Goal: Task Accomplishment & Management: Use online tool/utility

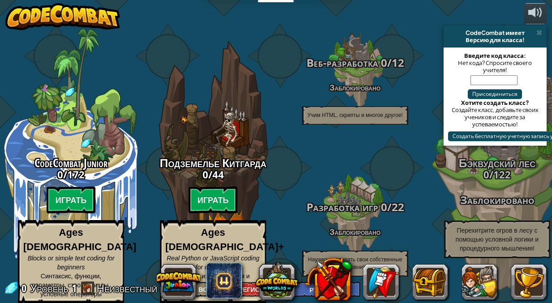
select select "ru"
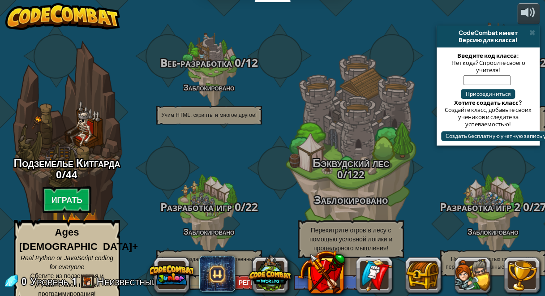
click at [535, 34] on div "CodeCombat имеет" at bounding box center [488, 32] width 96 height 7
click at [531, 33] on span at bounding box center [533, 32] width 6 height 7
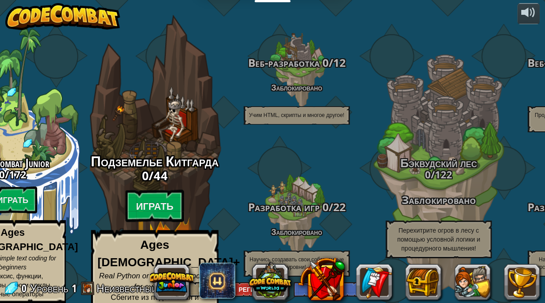
click at [161, 139] on div "Подземелье Китгарда 0 / 44 Играть Ages [DEMOGRAPHIC_DATA]+ Real Python or JavaS…" at bounding box center [154, 170] width 170 height 341
select select "ru"
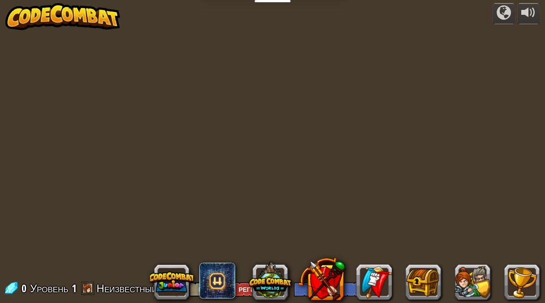
select select "ru"
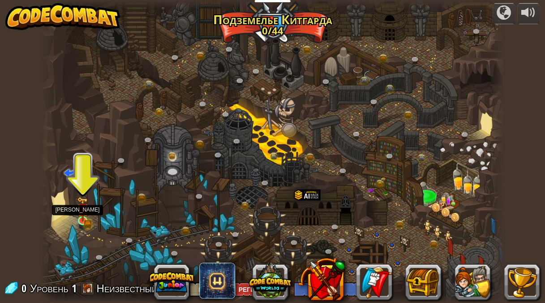
click at [86, 216] on img at bounding box center [82, 209] width 11 height 25
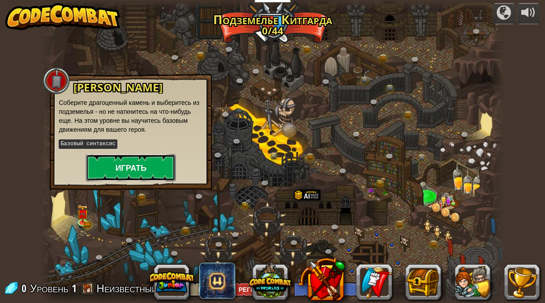
click at [149, 162] on button "Играть" at bounding box center [131, 167] width 90 height 27
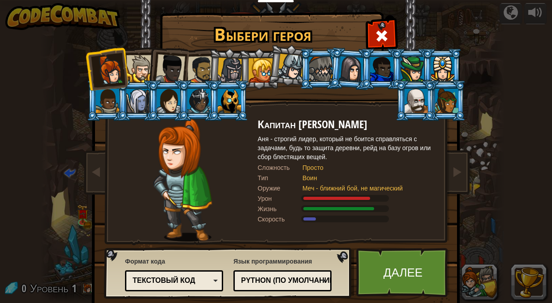
click at [264, 281] on div "Python (По умолчанию)" at bounding box center [280, 281] width 78 height 10
click at [184, 276] on div "Текстовый код" at bounding box center [172, 281] width 78 height 10
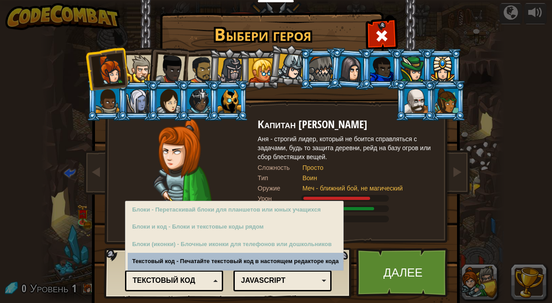
click at [182, 280] on div "Текстовый код" at bounding box center [172, 281] width 78 height 10
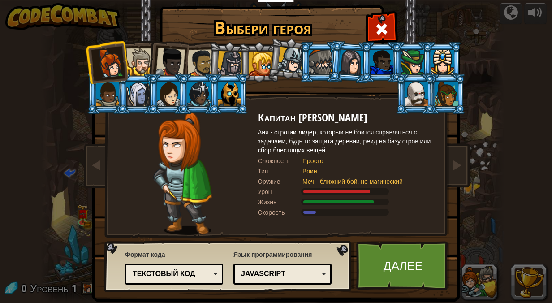
scroll to position [19, 0]
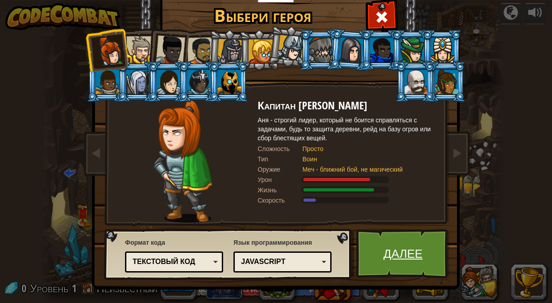
click at [409, 253] on link "Далее" at bounding box center [403, 253] width 94 height 49
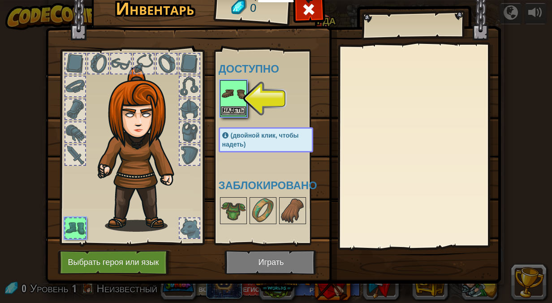
click at [223, 89] on img at bounding box center [233, 93] width 25 height 25
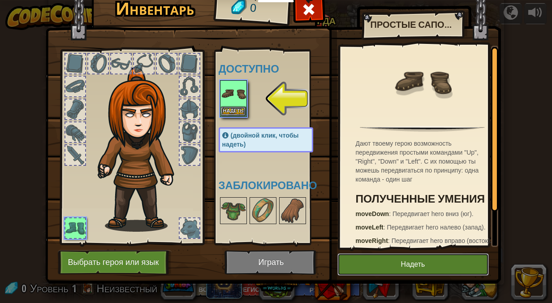
click at [376, 264] on button "Надеть" at bounding box center [412, 264] width 151 height 22
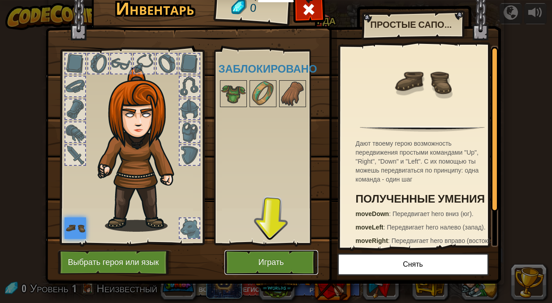
click at [256, 262] on button "Играть" at bounding box center [271, 262] width 94 height 25
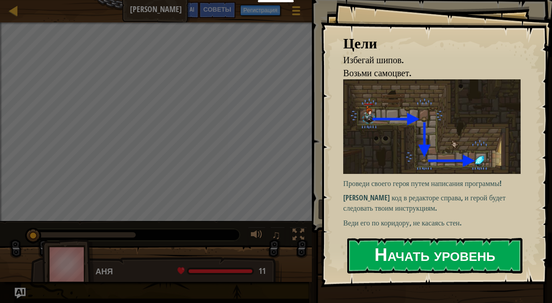
click at [392, 238] on button "Начать уровень" at bounding box center [434, 255] width 175 height 35
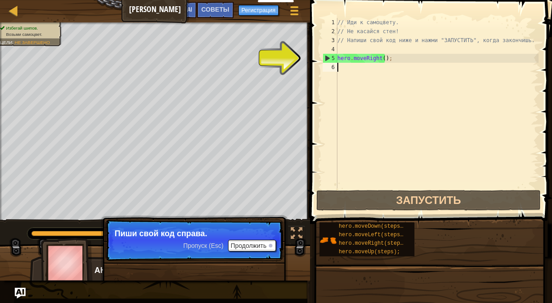
click at [367, 68] on div "// Иди к самоцвету. // Не касайся стен! // Напиши свой код ниже и нажми "ЗАПУСТ…" at bounding box center [437, 112] width 203 height 188
click at [256, 249] on button "Продолжить" at bounding box center [252, 246] width 48 height 12
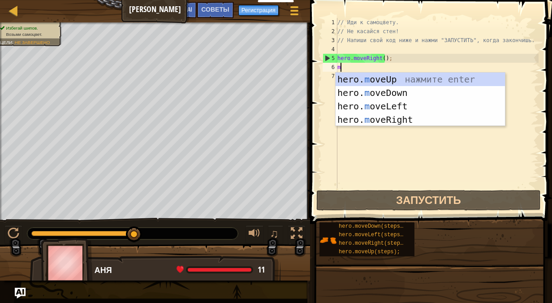
scroll to position [4, 0]
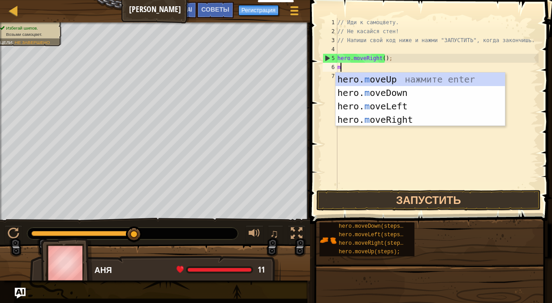
type textarea "mo"
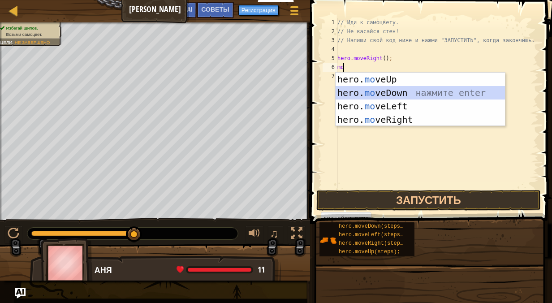
click at [365, 90] on div "hero. mo veUp нажмите enter hero. mo veDown нажмите enter hero. mo veLeft нажми…" at bounding box center [421, 113] width 170 height 81
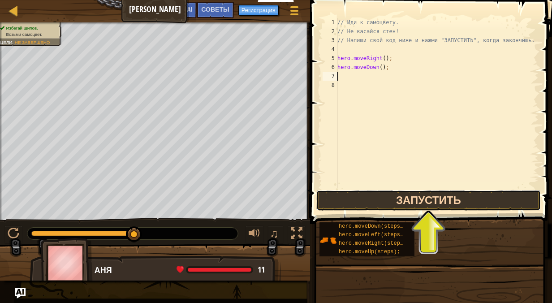
click at [393, 197] on button "Запустить" at bounding box center [428, 200] width 224 height 21
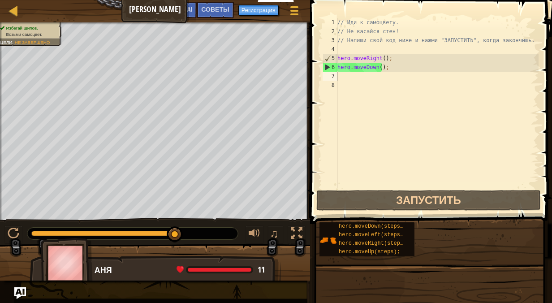
click at [20, 293] on img "Ask AI" at bounding box center [20, 293] width 12 height 12
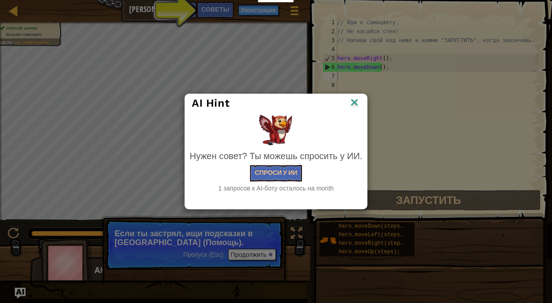
click at [360, 107] on div "AI Hint" at bounding box center [276, 103] width 182 height 18
click at [350, 108] on img at bounding box center [355, 102] width 12 height 13
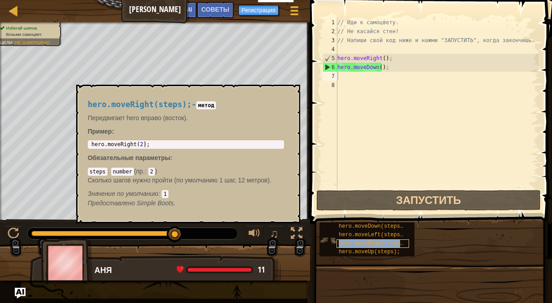
click at [387, 243] on span "hero.moveRight(steps);" at bounding box center [374, 243] width 71 height 6
click at [373, 245] on span "hero.moveRight(steps);" at bounding box center [374, 243] width 71 height 6
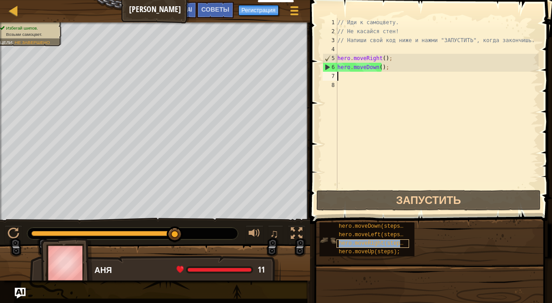
click at [373, 245] on span "hero.moveRight(steps);" at bounding box center [374, 243] width 71 height 6
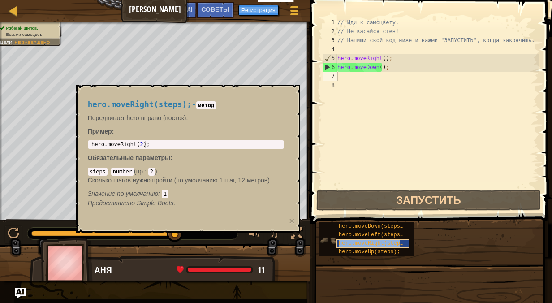
click at [373, 245] on span "hero.moveRight(steps);" at bounding box center [374, 243] width 71 height 6
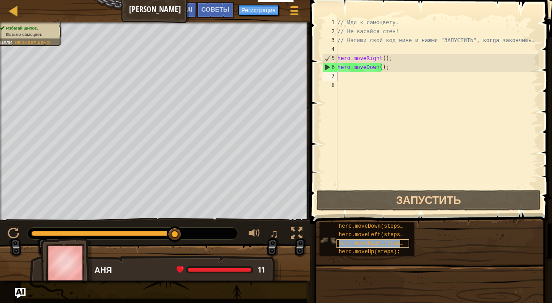
click at [373, 245] on span "hero.moveRight(steps);" at bounding box center [374, 243] width 71 height 6
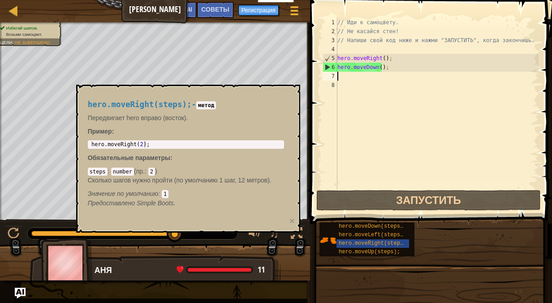
type textarea "hero.moveRight(2);"
click at [74, 0] on body "Учителям Создать бесплатный аккаунт Решения для школ и округов Превью Учительск…" at bounding box center [276, 0] width 552 height 0
drag, startPoint x: 375, startPoint y: 108, endPoint x: 364, endPoint y: 94, distance: 18.8
click at [375, 107] on div "// Иди к самоцвету. // Не касайся стен! // Напиши свой код ниже и нажми "ЗАПУСТ…" at bounding box center [437, 112] width 203 height 188
click at [351, 79] on div "// Иди к самоцвету. // Не касайся стен! // Напиши свой код ниже и нажми "ЗАПУСТ…" at bounding box center [437, 112] width 203 height 188
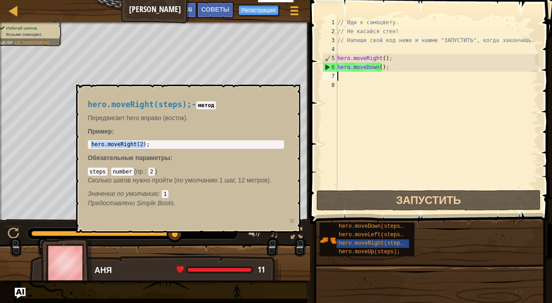
paste textarea "hero.moveRight(2);"
type textarea "hero.moveRight(2);"
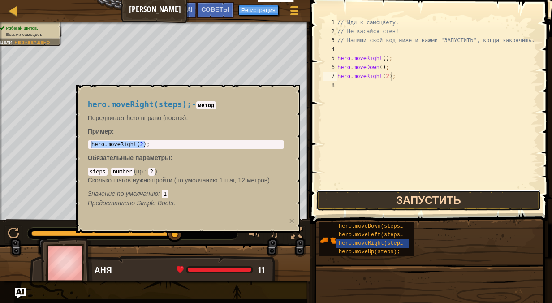
click at [441, 196] on button "Запустить" at bounding box center [428, 200] width 224 height 21
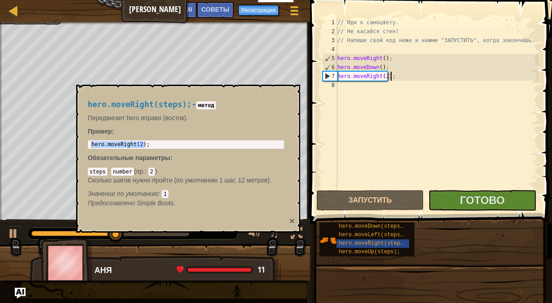
click at [292, 222] on button "×" at bounding box center [291, 220] width 5 height 9
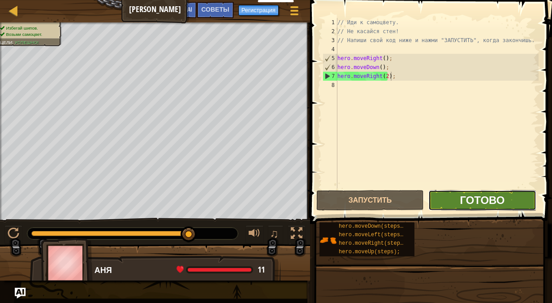
click at [485, 205] on span "Готово" at bounding box center [482, 200] width 45 height 14
